Goal: Task Accomplishment & Management: Use online tool/utility

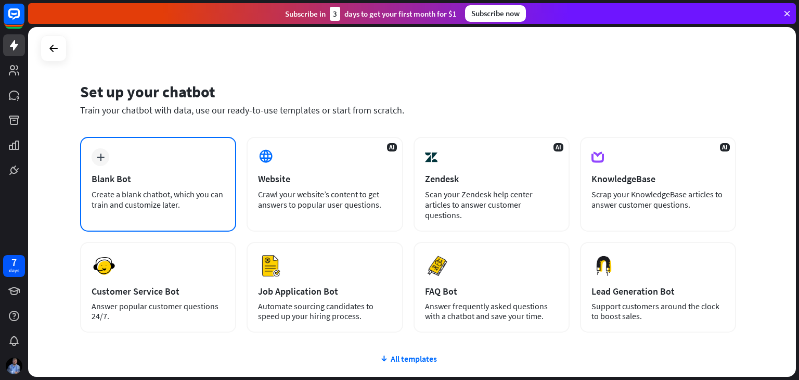
click at [146, 177] on div "Blank Bot" at bounding box center [158, 179] width 133 height 12
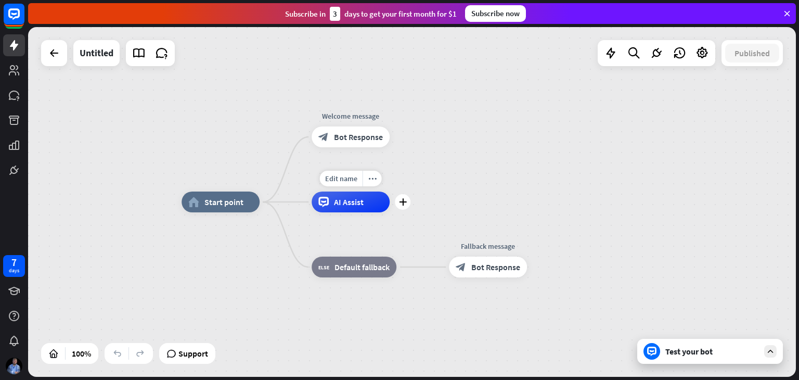
click at [343, 206] on span "AI Assist" at bounding box center [349, 202] width 30 height 10
click at [15, 17] on icon at bounding box center [14, 14] width 12 height 12
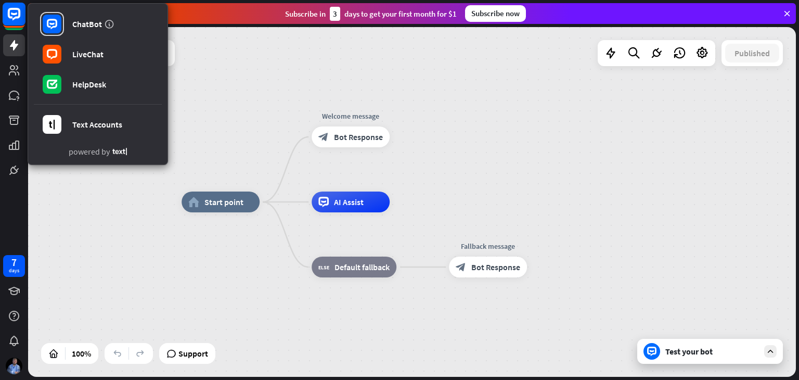
click at [15, 17] on icon at bounding box center [14, 14] width 12 height 12
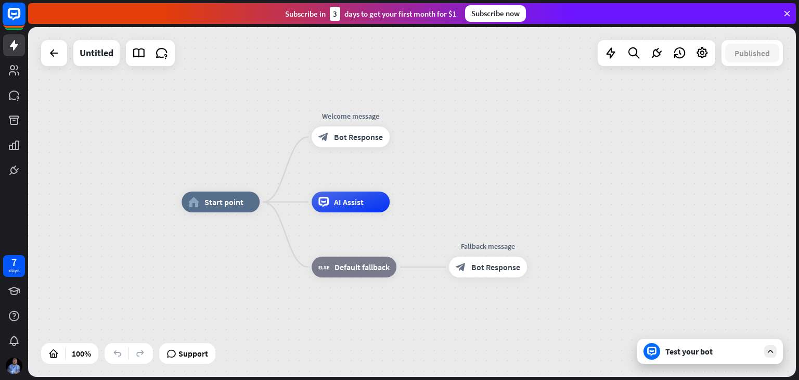
click at [15, 17] on icon at bounding box center [14, 14] width 12 height 12
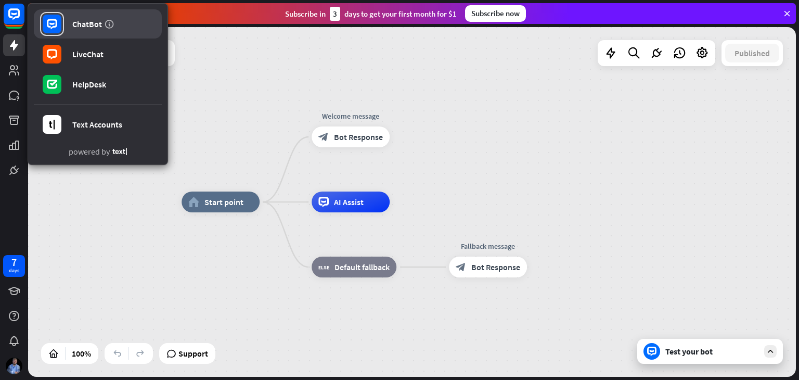
click at [78, 32] on link "ChatBot" at bounding box center [98, 23] width 128 height 29
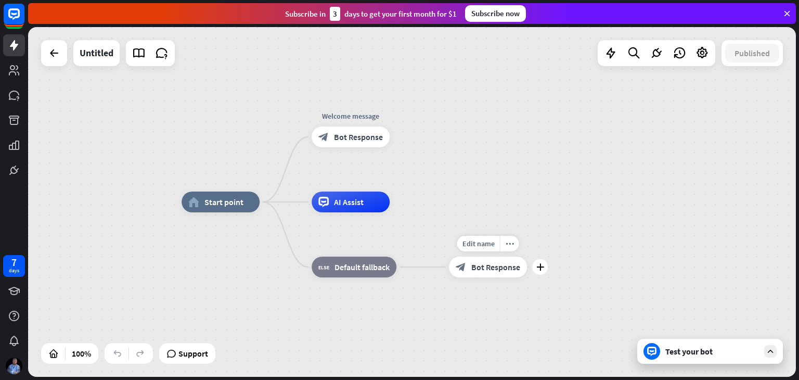
click at [485, 274] on div "block_bot_response Bot Response" at bounding box center [488, 266] width 78 height 21
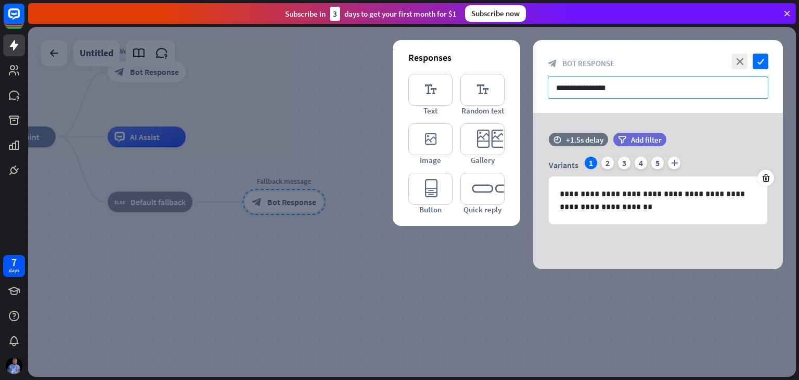
click at [608, 90] on input "**********" at bounding box center [658, 87] width 220 height 22
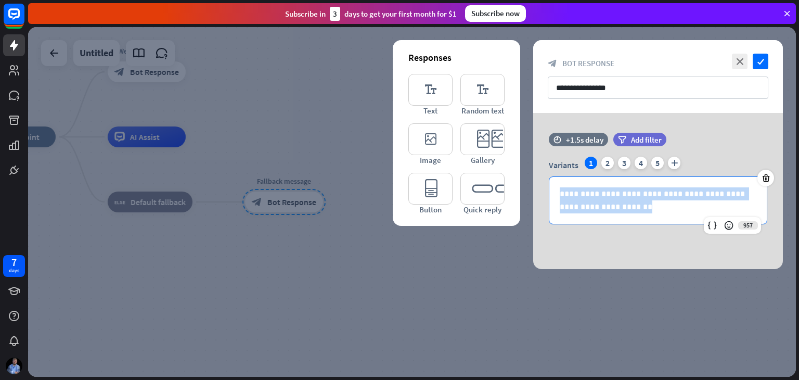
drag, startPoint x: 628, startPoint y: 209, endPoint x: 505, endPoint y: 165, distance: 130.3
click at [533, 165] on div "**********" at bounding box center [658, 191] width 250 height 156
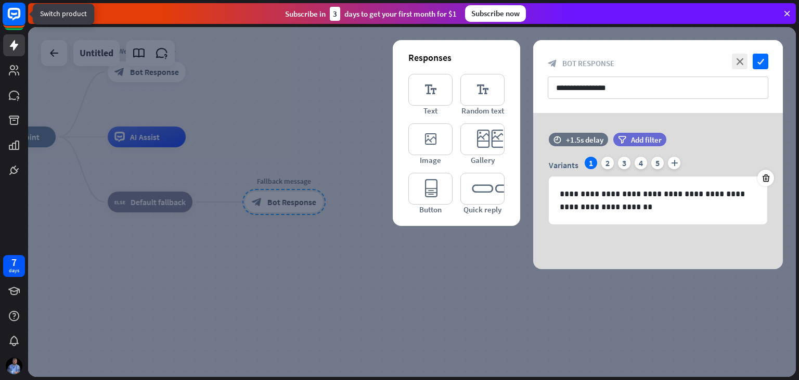
click at [19, 17] on icon at bounding box center [14, 14] width 12 height 12
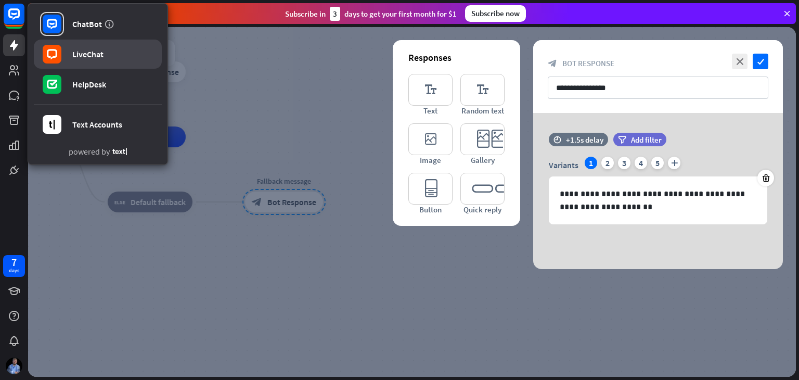
click at [77, 61] on link "LiveChat" at bounding box center [98, 54] width 128 height 29
